Goal: Transaction & Acquisition: Obtain resource

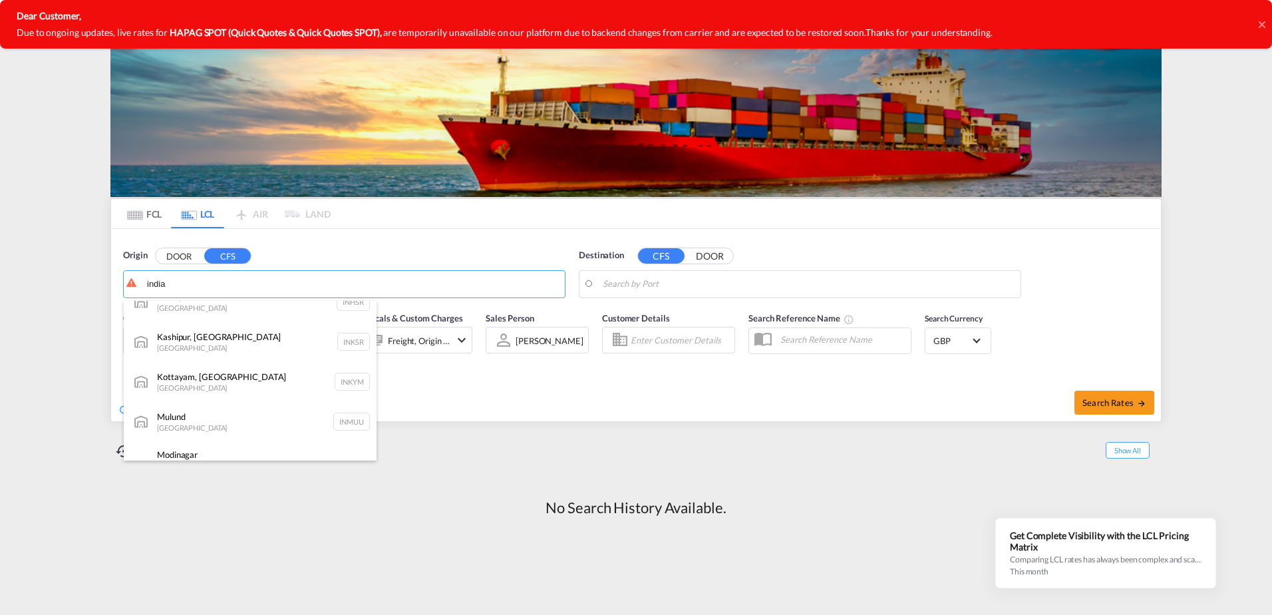
scroll to position [1038, 0]
type input "india"
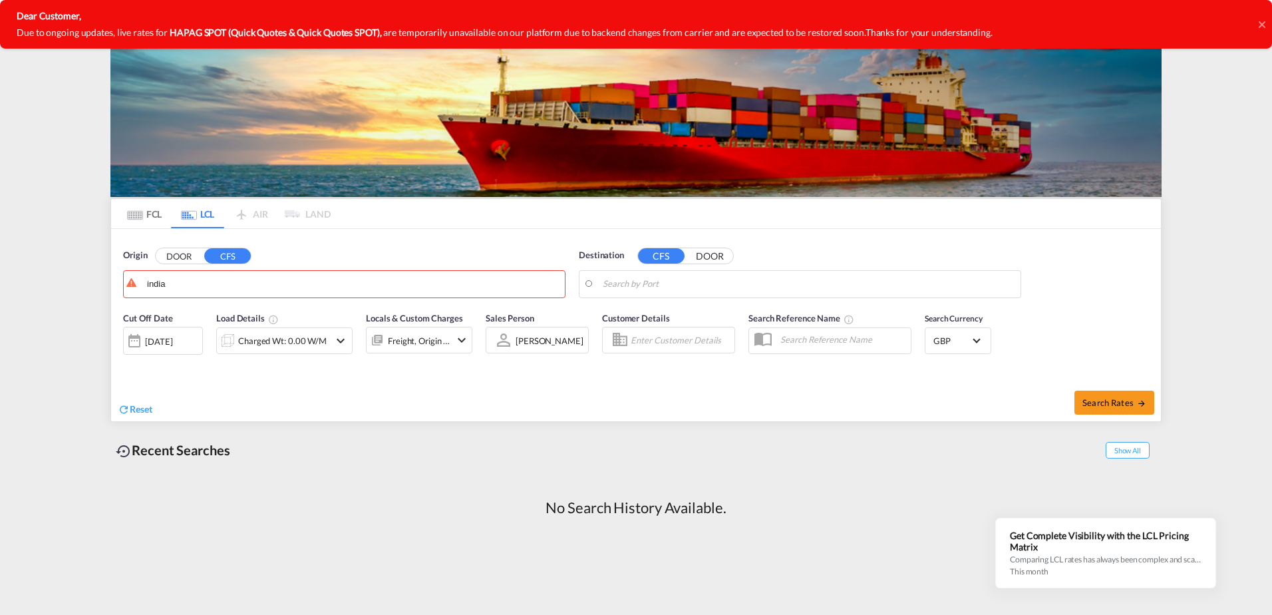
drag, startPoint x: 251, startPoint y: 283, endPoint x: 119, endPoint y: 279, distance: 131.8
click at [156, 290] on body "Analytics Reports Dashboard Rate Search Enquiries Quotes" at bounding box center [636, 307] width 1272 height 615
click at [156, 290] on md-autocomplete-wrap "india" at bounding box center [352, 287] width 411 height 27
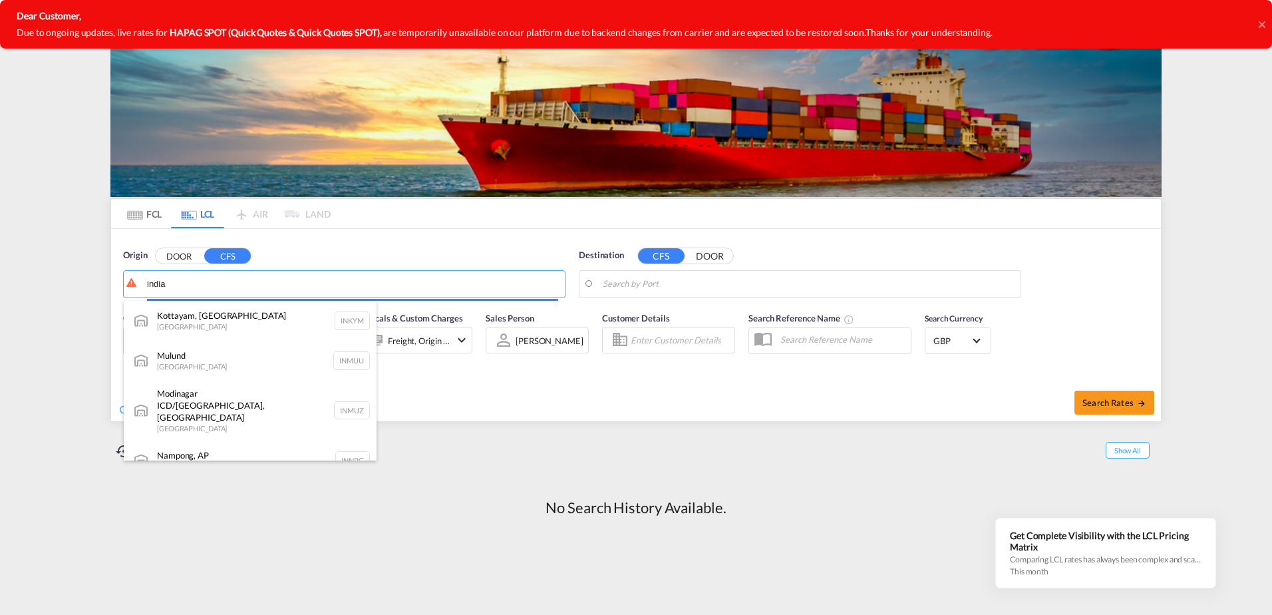
click at [155, 284] on body "Analytics Reports Dashboard Rate Search Enquiries Quotes" at bounding box center [636, 307] width 1272 height 615
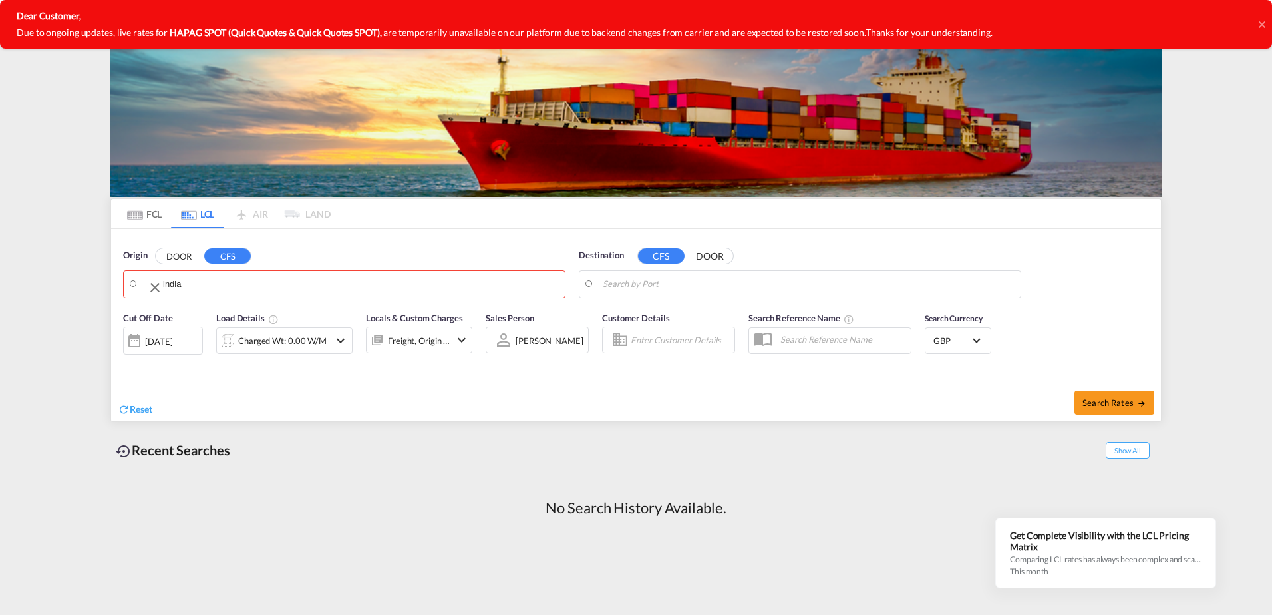
click at [155, 284] on md-icon "Clear Input" at bounding box center [155, 287] width 16 height 16
click at [182, 313] on div "[PERSON_NAME] ( [PERSON_NAME]) [GEOGRAPHIC_DATA] INNSA" at bounding box center [250, 321] width 253 height 40
type input "[PERSON_NAME] ([PERSON_NAME]), [GEOGRAPHIC_DATA]"
click at [669, 287] on input "Search by Port" at bounding box center [808, 284] width 411 height 20
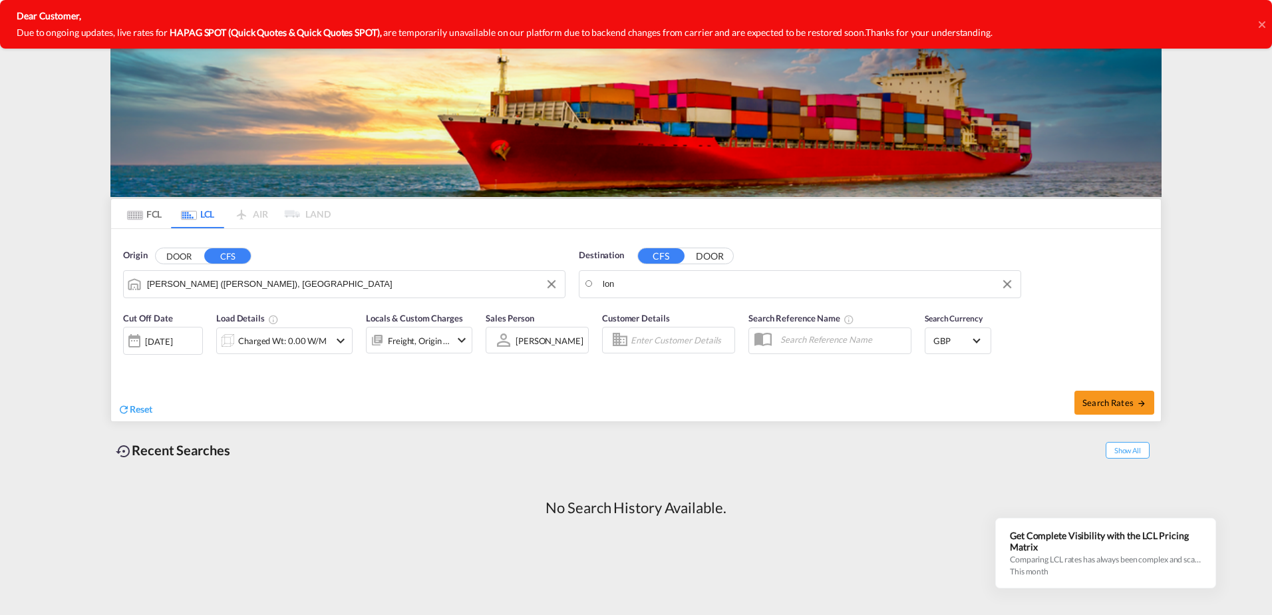
drag, startPoint x: 659, startPoint y: 287, endPoint x: 615, endPoint y: 281, distance: 44.2
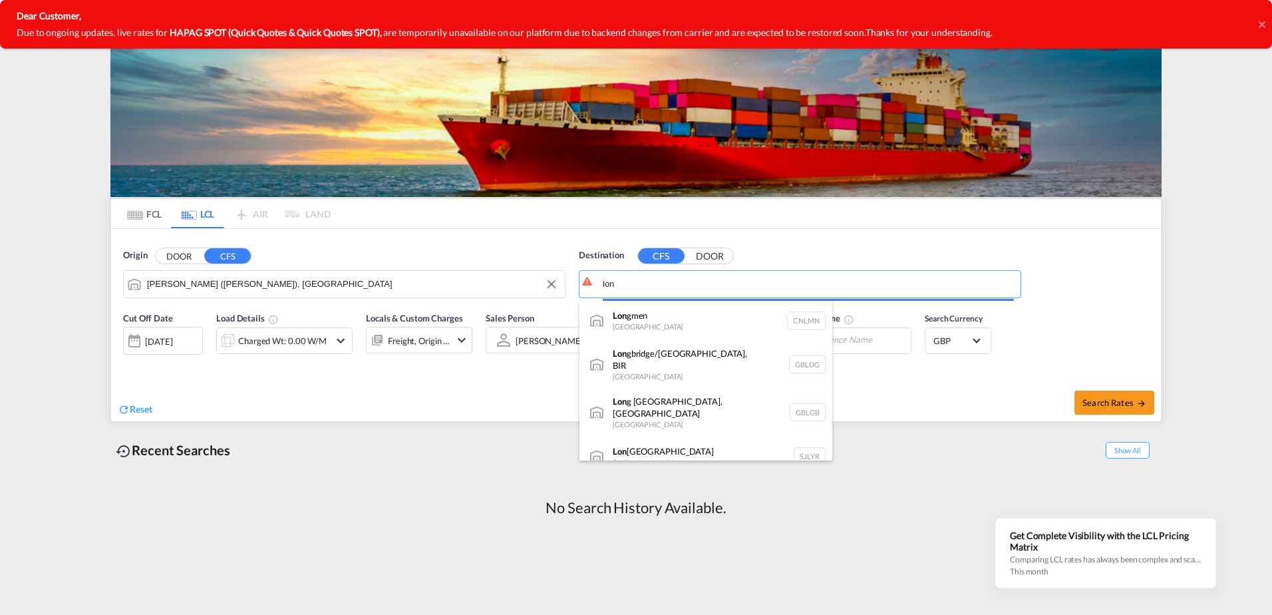
drag, startPoint x: 615, startPoint y: 281, endPoint x: 597, endPoint y: 277, distance: 19.2
click at [597, 277] on body "Analytics Reports Dashboard Rate Search Enquiries Quotes" at bounding box center [636, 307] width 1272 height 615
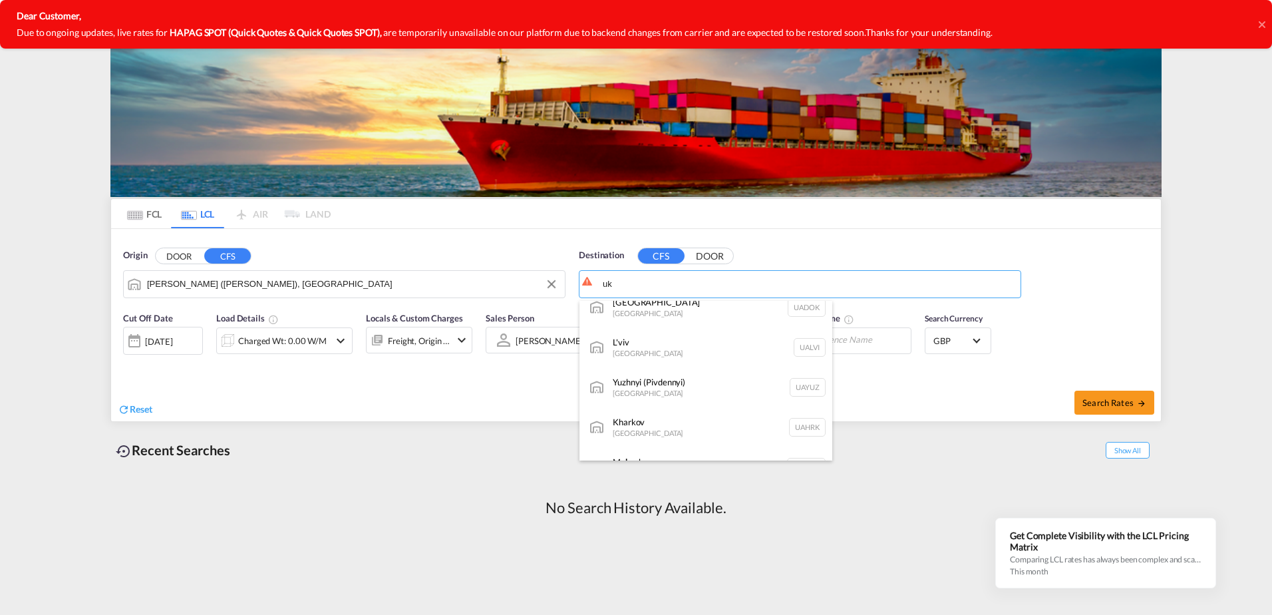
scroll to position [399, 0]
type input "uk"
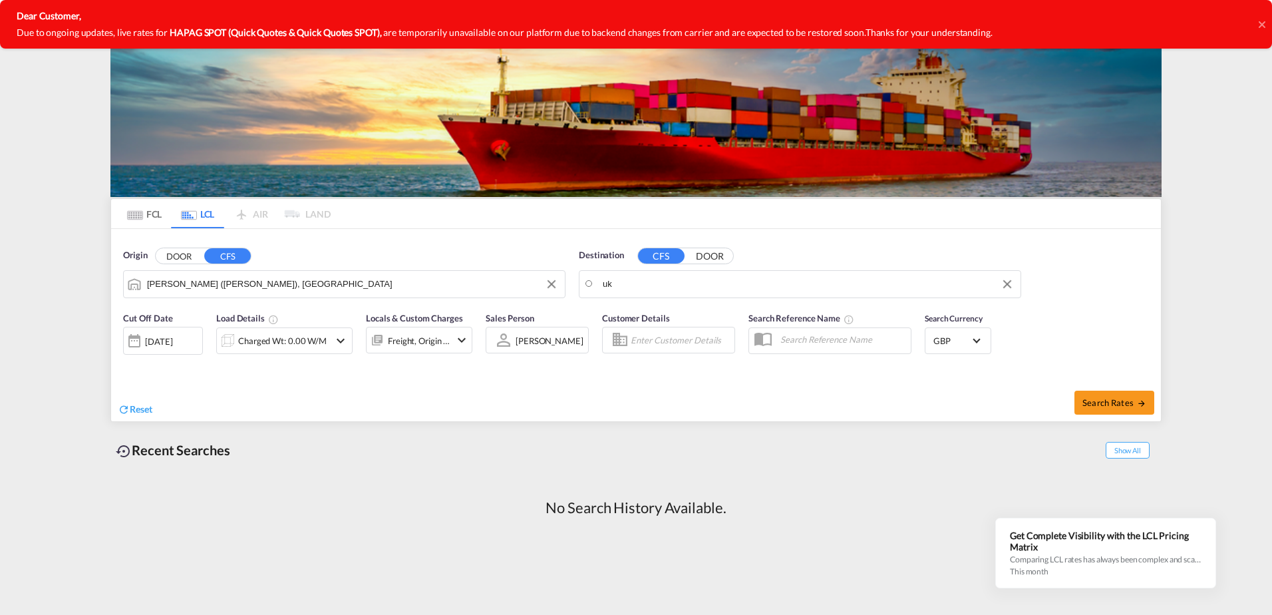
drag, startPoint x: 645, startPoint y: 273, endPoint x: 629, endPoint y: 273, distance: 16.0
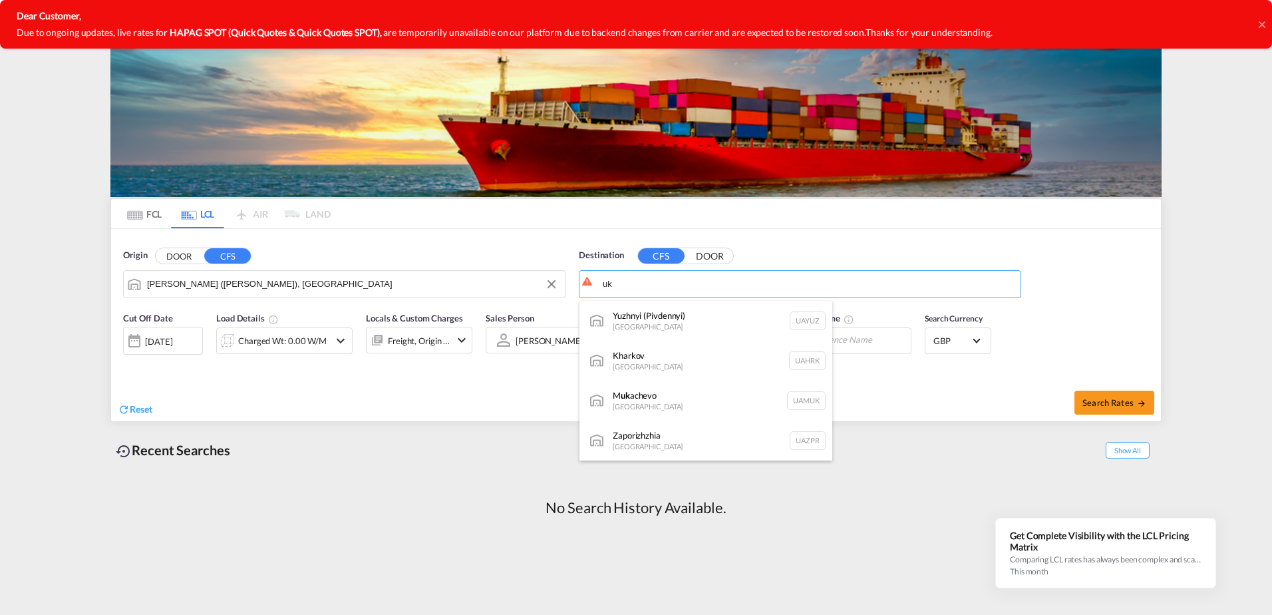
drag, startPoint x: 635, startPoint y: 280, endPoint x: 621, endPoint y: 287, distance: 15.5
click at [621, 287] on body "Analytics Reports Dashboard Rate Search Enquiries Quotes" at bounding box center [636, 307] width 1272 height 615
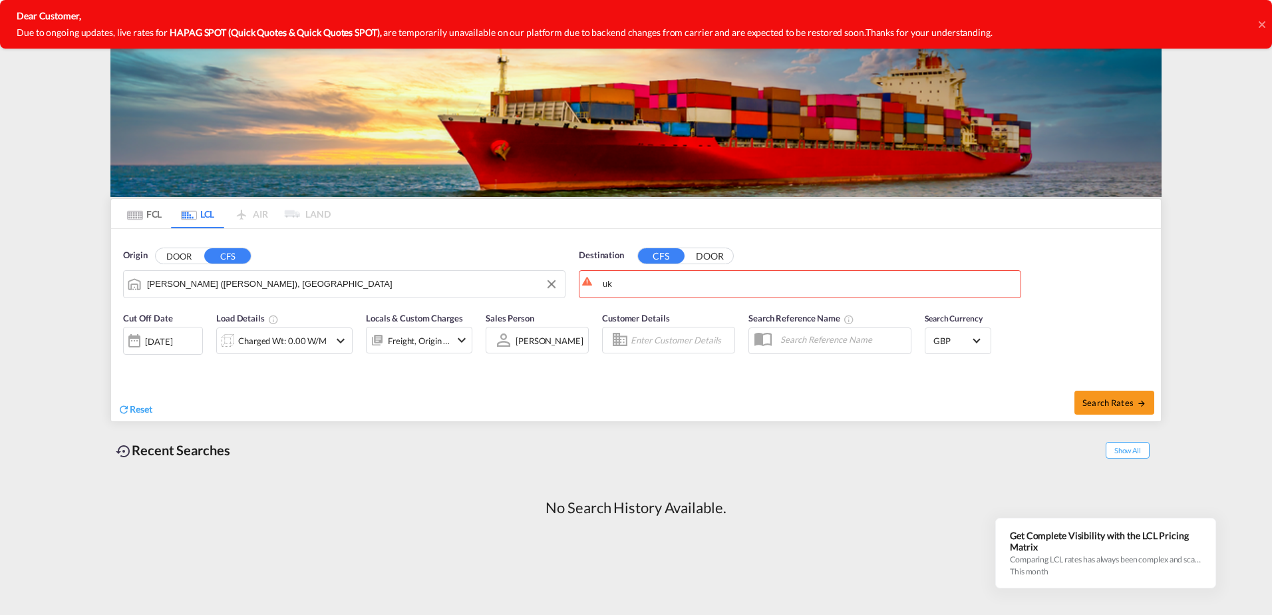
click at [158, 217] on md-tab-item "FCL" at bounding box center [144, 213] width 53 height 29
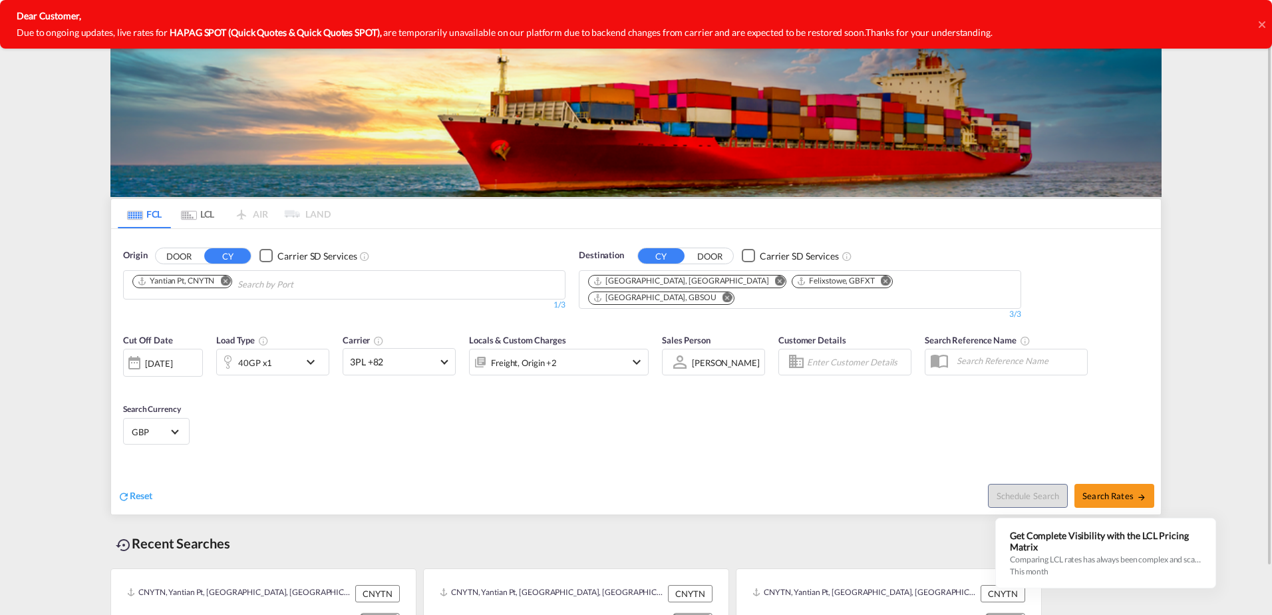
click at [228, 284] on md-icon "Remove" at bounding box center [225, 280] width 10 height 10
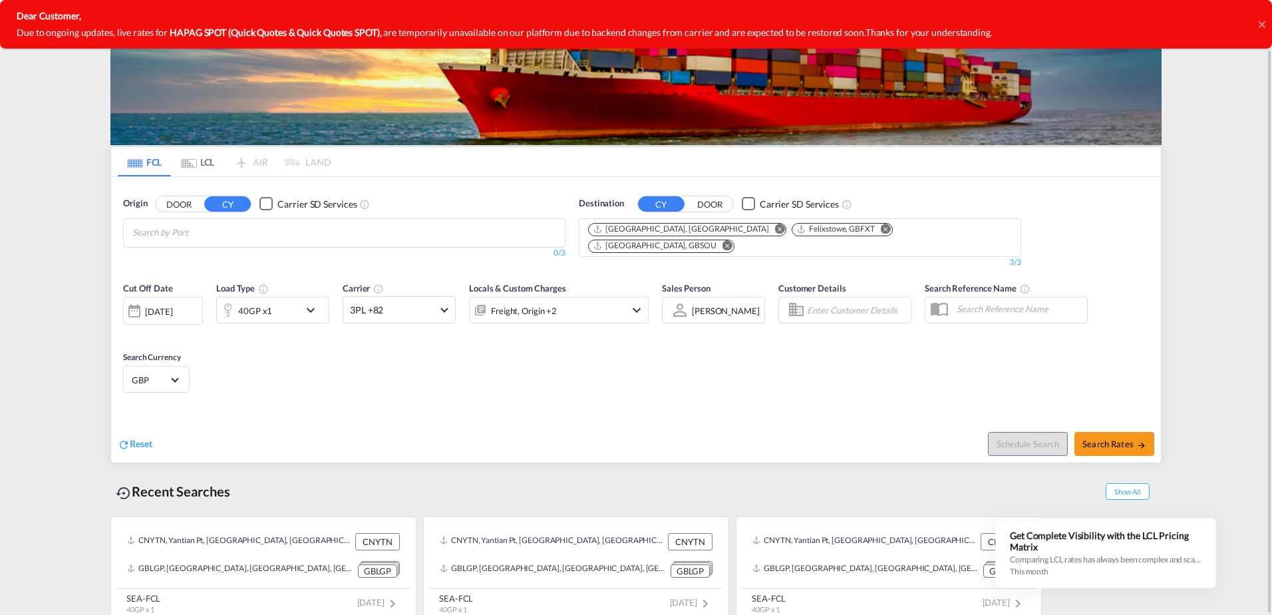
scroll to position [0, 0]
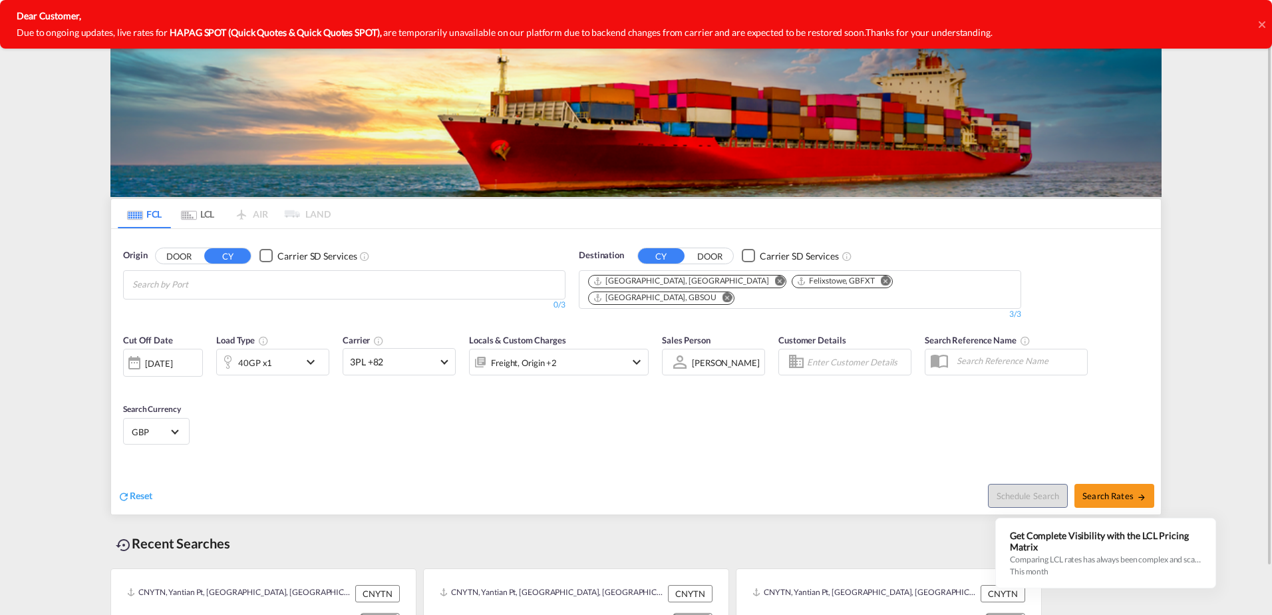
click at [230, 284] on body "Analytics Reports Dashboard Rate Search Enquiries Quotes" at bounding box center [636, 307] width 1272 height 615
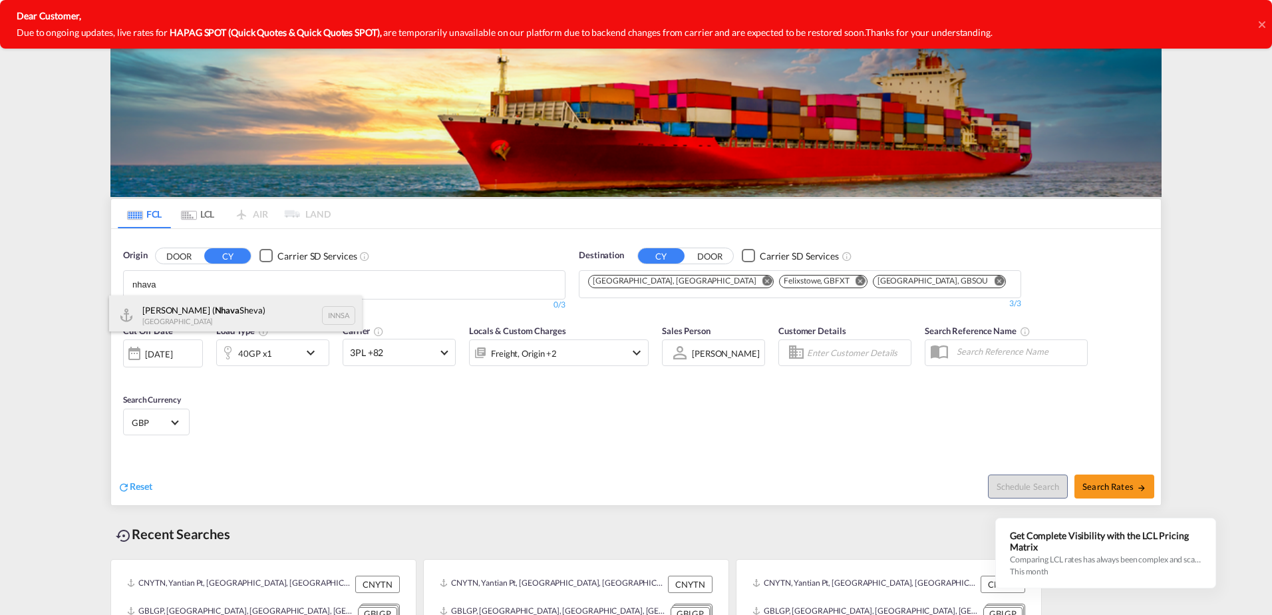
type input "nhava"
click at [234, 312] on div "[PERSON_NAME] ( [PERSON_NAME]) [GEOGRAPHIC_DATA] INNSA" at bounding box center [235, 315] width 253 height 40
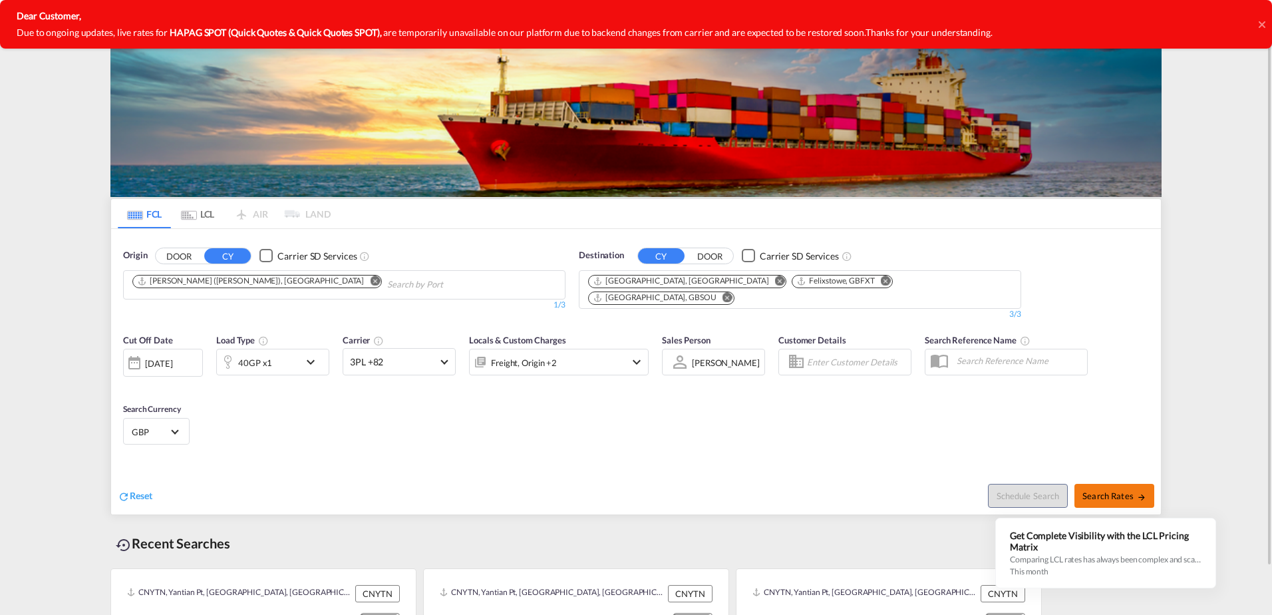
click at [1135, 490] on span "Search Rates" at bounding box center [1114, 495] width 64 height 11
type input "INNSA to GBLGP,GBFXT,GBSOU / [DATE]"
